Goal: Task Accomplishment & Management: Manage account settings

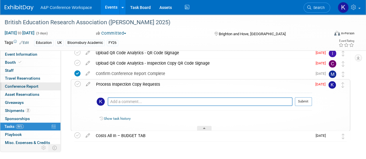
scroll to position [34, 0]
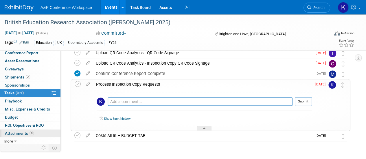
click at [28, 133] on span "Attachments 8" at bounding box center [19, 133] width 29 height 5
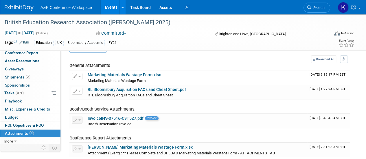
scroll to position [14, 0]
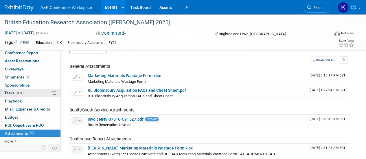
click at [30, 91] on link "89% Tasks 89%" at bounding box center [30, 93] width 60 height 8
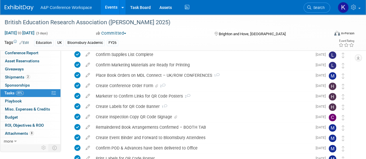
scroll to position [242, 0]
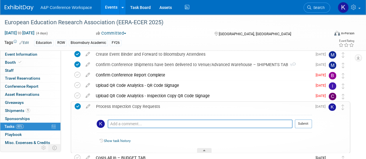
scroll to position [228, 0]
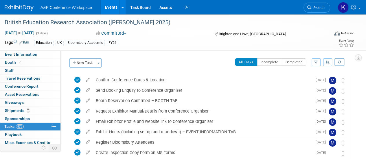
scroll to position [251, 0]
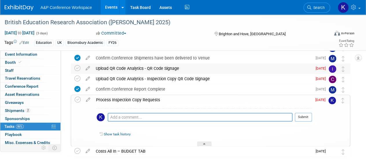
click at [156, 73] on div "Upload QR Code Analytics - QR Code Signage" at bounding box center [202, 69] width 219 height 10
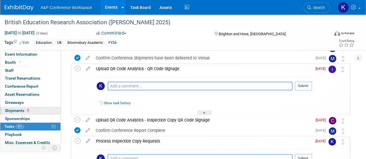
scroll to position [34, 0]
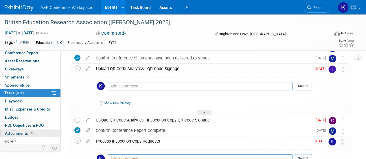
click at [18, 131] on span "Attachments 8" at bounding box center [19, 133] width 29 height 5
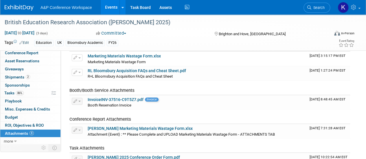
scroll to position [1, 0]
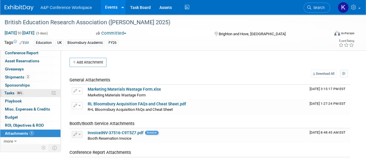
click at [23, 93] on span "86%" at bounding box center [20, 93] width 8 height 4
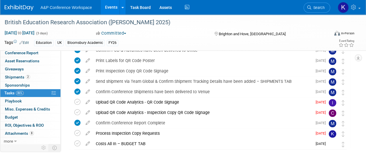
scroll to position [242, 0]
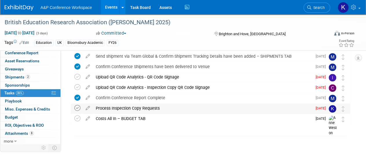
click at [77, 109] on icon at bounding box center [77, 108] width 6 height 6
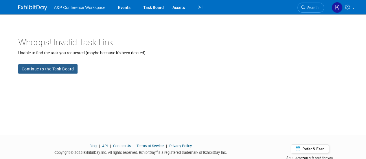
click at [56, 70] on link "Continue to the Task Board" at bounding box center [47, 69] width 59 height 9
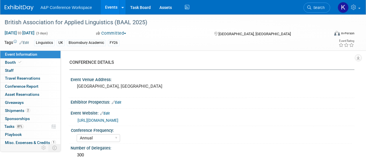
select select "Annual"
select select "Level 2"
select select "In-Person Booth"
select select "Linguistics"
select select "Bloomsbury Academic"
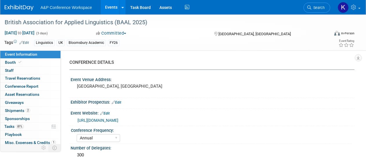
select select "[PERSON_NAME]"
select select "Networking/Commissioning"
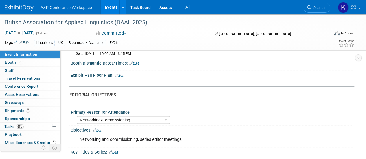
scroll to position [637, 0]
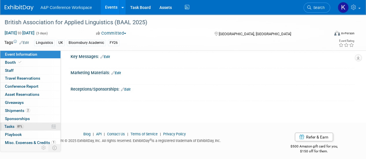
click at [16, 126] on span "Tasks 81%" at bounding box center [13, 126] width 19 height 5
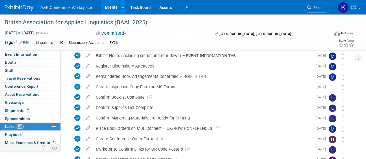
scroll to position [232, 0]
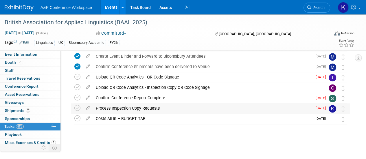
click at [117, 108] on div "Process Inspection Copy Requests" at bounding box center [202, 109] width 219 height 10
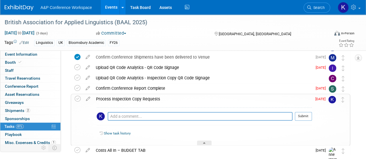
scroll to position [24, 0]
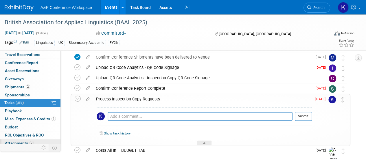
click at [24, 141] on span "Attachments 7" at bounding box center [19, 143] width 29 height 5
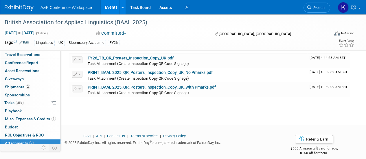
scroll to position [110, 0]
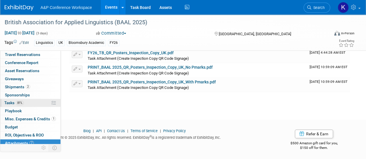
click at [27, 102] on link "81% Tasks 81%" at bounding box center [30, 103] width 60 height 8
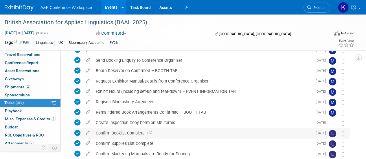
scroll to position [232, 0]
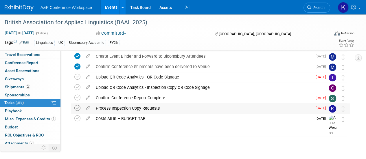
click at [78, 110] on icon at bounding box center [77, 108] width 6 height 6
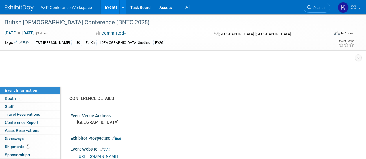
select select "Annual"
select select "Level 3"
select select "Ed Kit"
select select "[DEMOGRAPHIC_DATA] Studies"
select select "T&T [PERSON_NAME]"
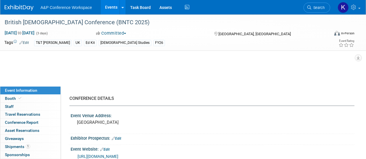
select select "[PERSON_NAME]"
select select "Networking/Commissioning"
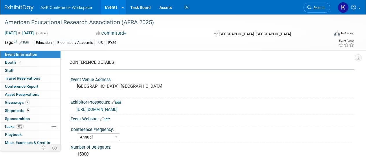
select select "Annual"
select select "Level 2"
select select "In-Person Booth"
select select "Education"
select select "Bloomsbury/Rowman & [PERSON_NAME]"
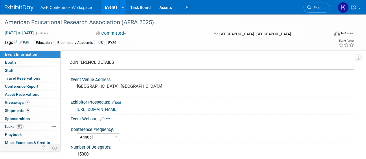
select select "[PERSON_NAME]"
select select "Networking/Commissioning"
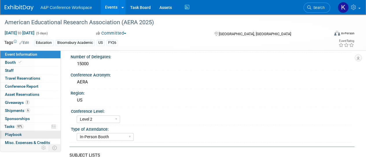
scroll to position [91, 0]
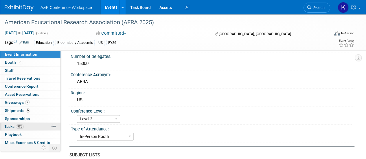
click at [21, 128] on span "Tasks 97%" at bounding box center [13, 126] width 19 height 5
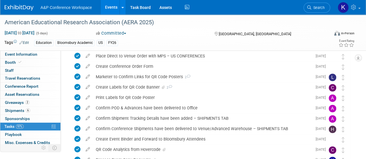
scroll to position [253, 0]
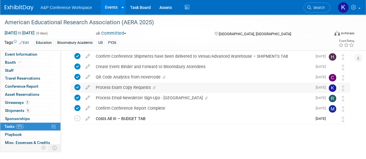
click at [182, 91] on div "Process Exam Copy Requests" at bounding box center [202, 88] width 219 height 10
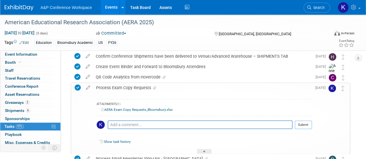
click at [152, 112] on link "AERA Exam Copy Requests_Bloomsbury.xlsx" at bounding box center [137, 110] width 72 height 4
click at [135, 7] on link "Task Board" at bounding box center [140, 7] width 29 height 14
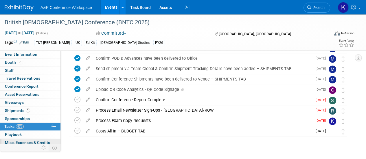
scroll to position [34, 0]
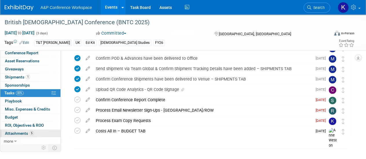
click at [22, 134] on span "Attachments 5" at bounding box center [19, 133] width 29 height 5
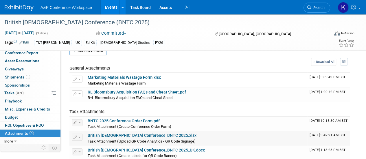
scroll to position [8, 0]
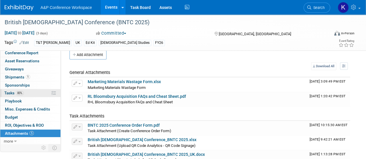
click at [27, 92] on link "83% Tasks 83%" at bounding box center [30, 93] width 60 height 8
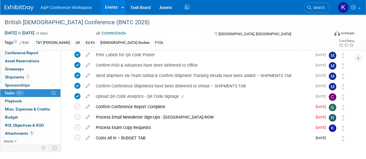
scroll to position [190, 0]
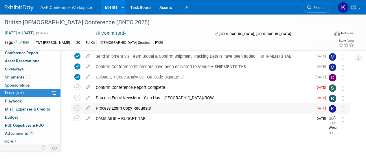
click at [110, 105] on div "Process Exam Copy Requests" at bounding box center [202, 109] width 219 height 10
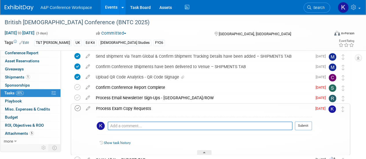
click at [77, 110] on icon at bounding box center [78, 109] width 6 height 6
